Goal: Task Accomplishment & Management: Manage account settings

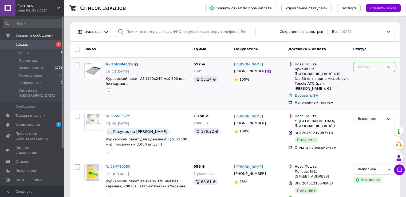
click at [390, 66] on icon at bounding box center [388, 67] width 4 height 4
click at [368, 80] on li "Принят" at bounding box center [374, 78] width 42 height 10
click at [267, 73] on icon at bounding box center [269, 71] width 4 height 4
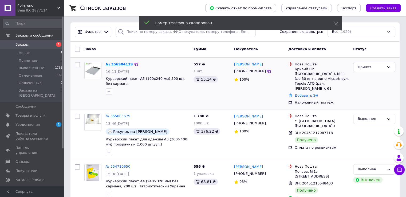
click at [115, 64] on link "№ 356904139" at bounding box center [119, 64] width 27 height 4
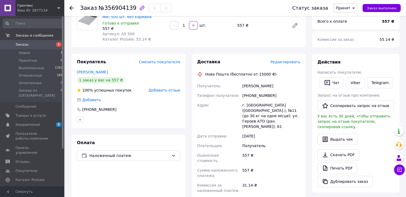
scroll to position [27, 0]
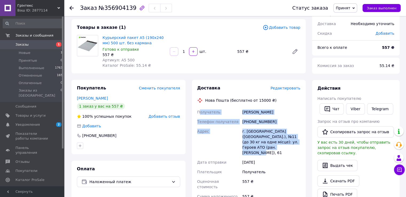
drag, startPoint x: 199, startPoint y: 112, endPoint x: 283, endPoint y: 146, distance: 91.0
click at [283, 146] on div "Получатель Ярмолюк Богдан Телефон получателя +380633948380 Адрес г. Кривой Рог …" at bounding box center [248, 177] width 105 height 140
copy div "олучатель Ярмолюк Богдан Телефон получателя +380633948380 Адрес г. Кривой Рог (…"
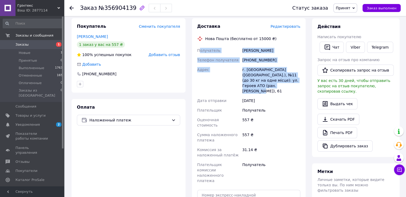
scroll to position [53, 0]
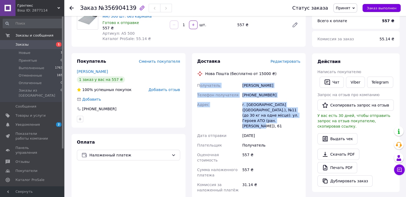
click at [270, 82] on div "Ярмолюк Богдан" at bounding box center [271, 86] width 60 height 10
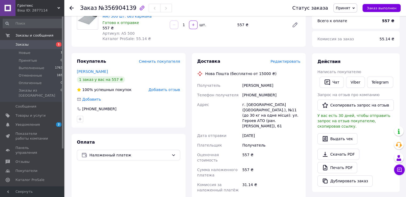
drag, startPoint x: 272, startPoint y: 84, endPoint x: 241, endPoint y: 85, distance: 31.0
click at [241, 85] on div "Ярмолюк Богдан" at bounding box center [271, 86] width 60 height 10
copy div "Ярмолюк Богдан"
click at [27, 45] on span "Заказы" at bounding box center [32, 44] width 34 height 5
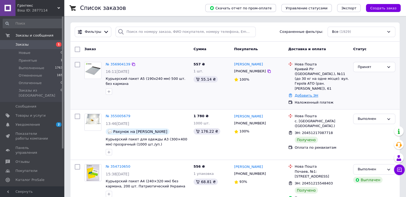
click at [304, 93] on link "Добавить ЭН" at bounding box center [306, 95] width 23 height 4
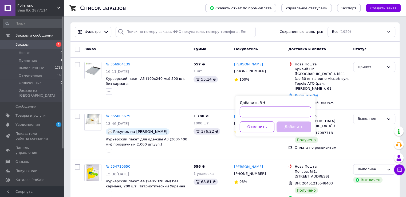
click at [255, 108] on input "Добавить ЭН" at bounding box center [276, 111] width 72 height 11
paste input "20451225283277"
type input "20451225283277"
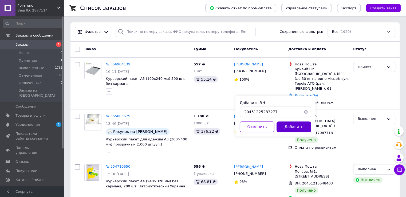
click at [296, 127] on button "Добавить" at bounding box center [293, 126] width 35 height 11
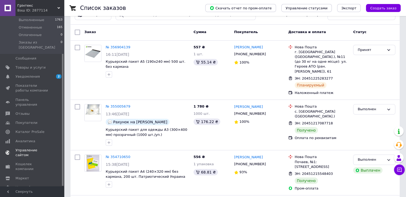
scroll to position [27, 0]
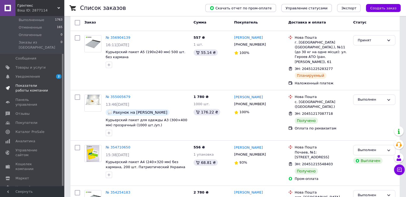
click at [23, 83] on span "Показатели работы компании" at bounding box center [32, 88] width 34 height 10
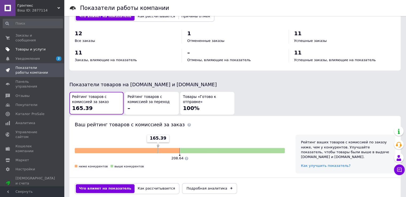
scroll to position [115, 0]
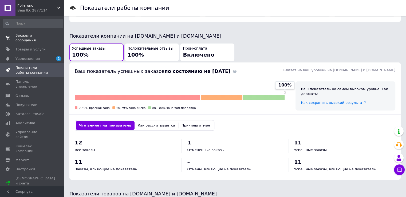
click at [24, 33] on span "Заказы и сообщения" at bounding box center [32, 38] width 34 height 10
